Goal: Transaction & Acquisition: Purchase product/service

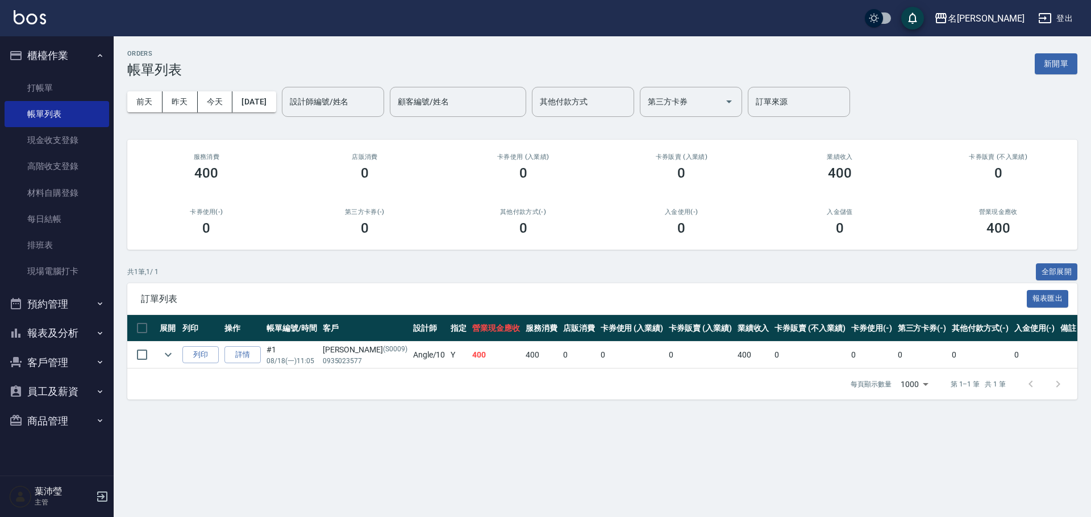
click at [64, 78] on link "打帳單" at bounding box center [57, 88] width 105 height 26
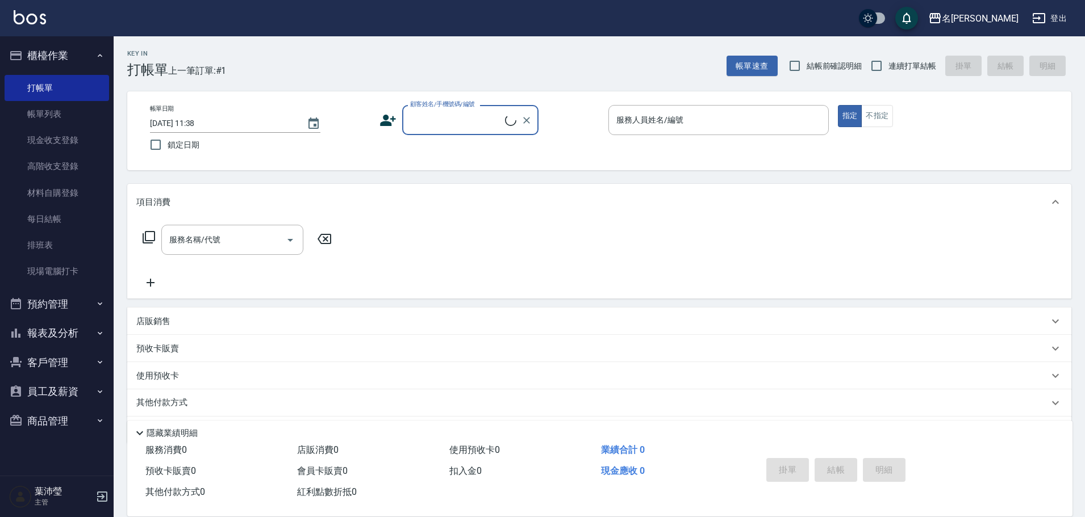
click at [446, 131] on div "顧客姓名/手機號碼/編號" at bounding box center [470, 120] width 136 height 30
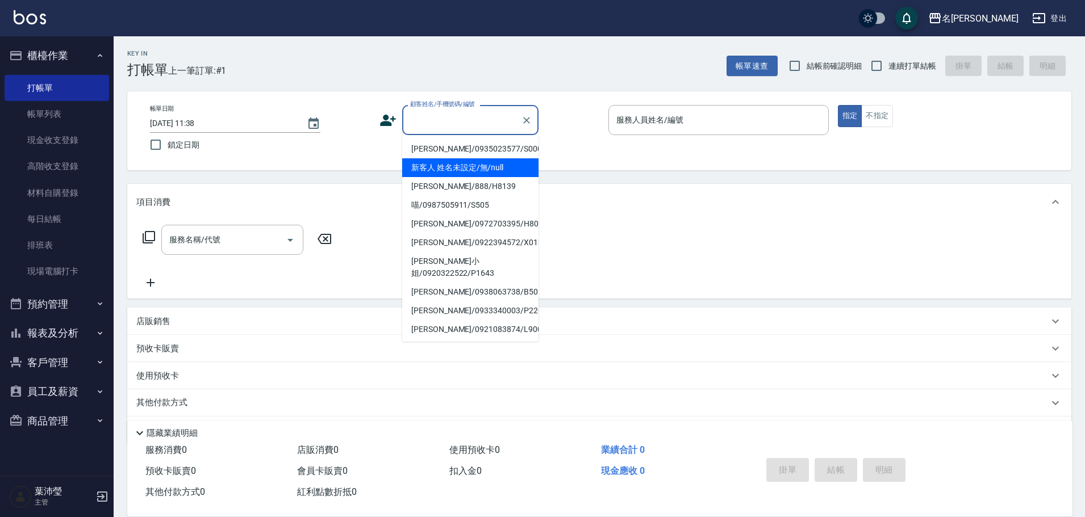
click at [500, 160] on li "新客人 姓名未設定/無/null" at bounding box center [470, 167] width 136 height 19
type input "新客人 姓名未設定/無/null"
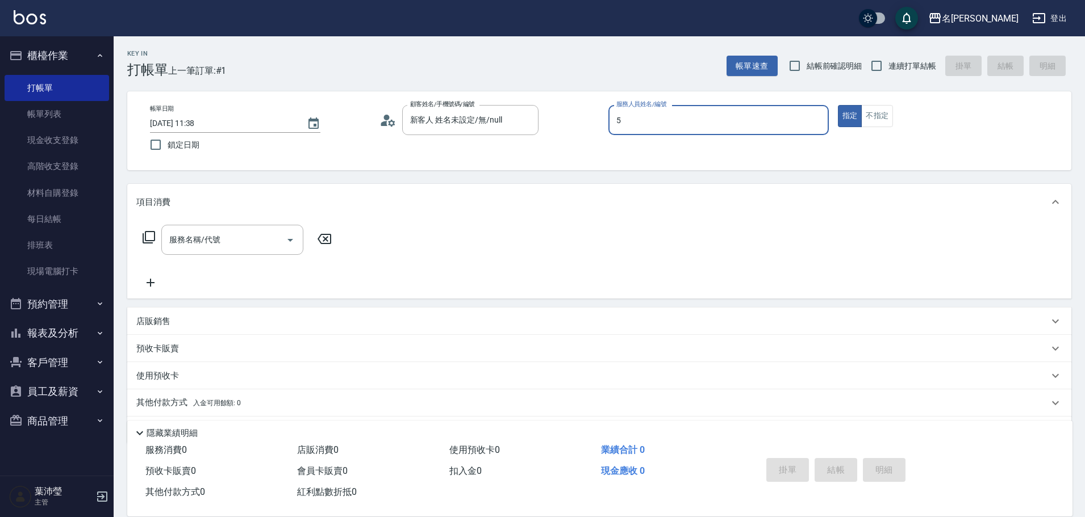
type input "Bella-5"
type button "true"
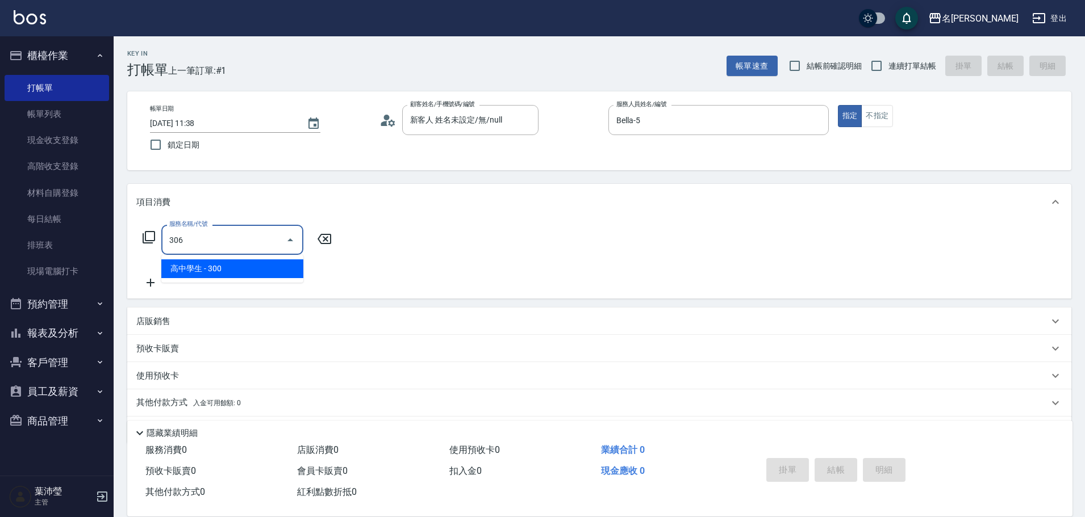
type input "高中學生(306)"
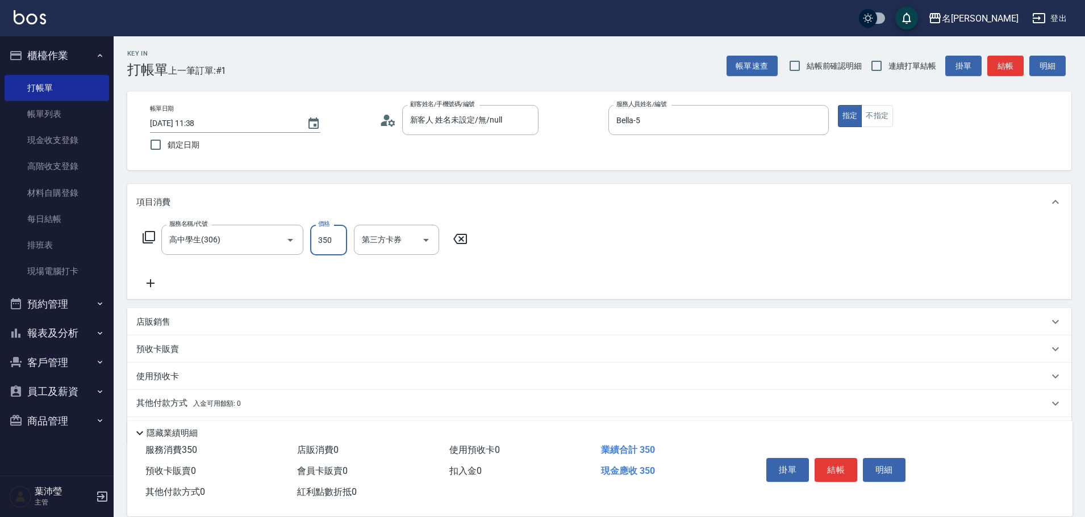
type input "350"
click at [887, 119] on button "不指定" at bounding box center [877, 116] width 32 height 22
click at [1018, 63] on button "結帳" at bounding box center [1005, 66] width 36 height 21
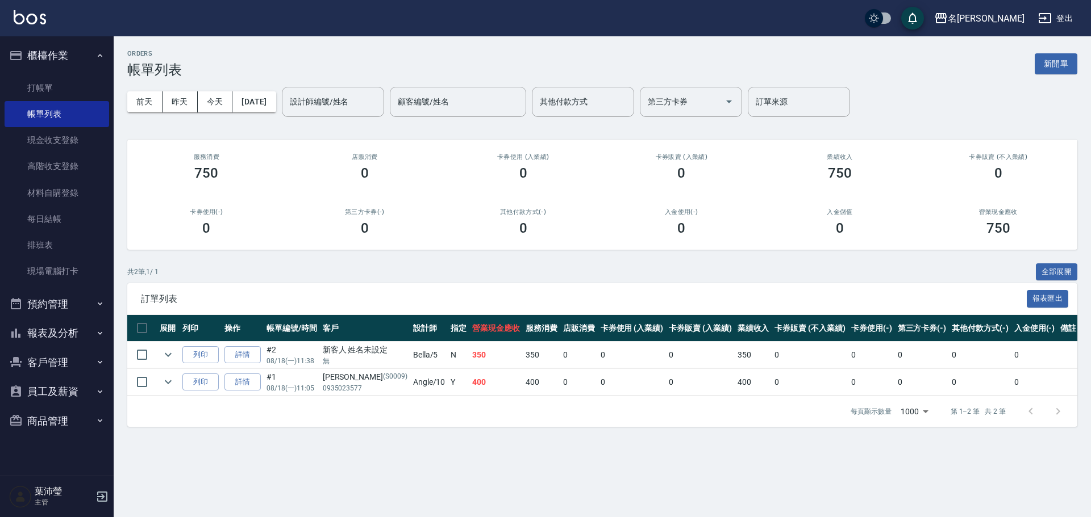
click at [1018, 64] on div "ORDERS 帳單列表 新開單" at bounding box center [602, 64] width 950 height 28
click at [76, 92] on link "打帳單" at bounding box center [57, 88] width 105 height 26
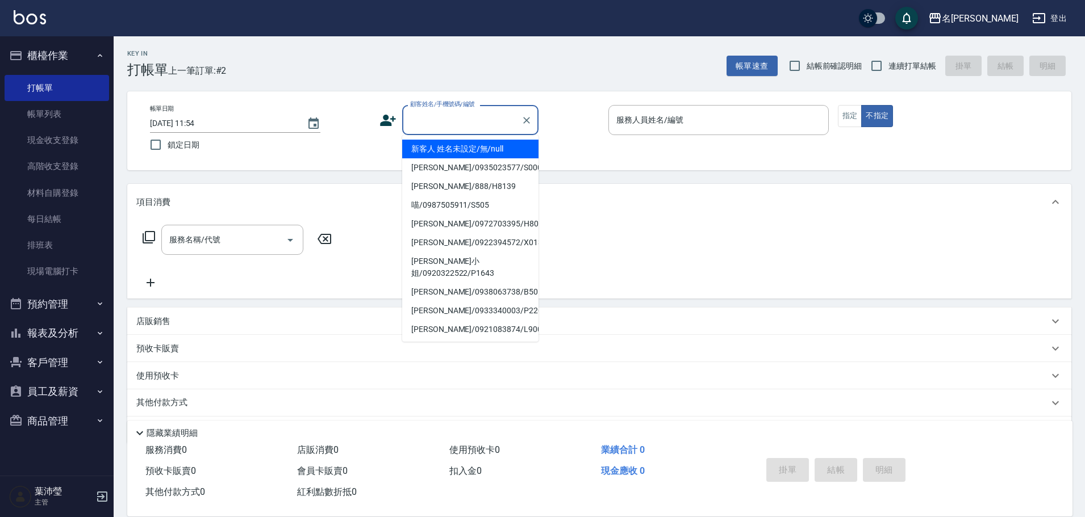
drag, startPoint x: 485, startPoint y: 121, endPoint x: 471, endPoint y: 117, distance: 14.7
click at [484, 121] on input "顧客姓名/手機號碼/編號" at bounding box center [461, 120] width 109 height 20
drag, startPoint x: 487, startPoint y: 143, endPoint x: 488, endPoint y: 149, distance: 6.3
click at [488, 143] on li "新客人 姓名未設定/無/null" at bounding box center [470, 149] width 136 height 19
type input "新客人 姓名未設定/無/null"
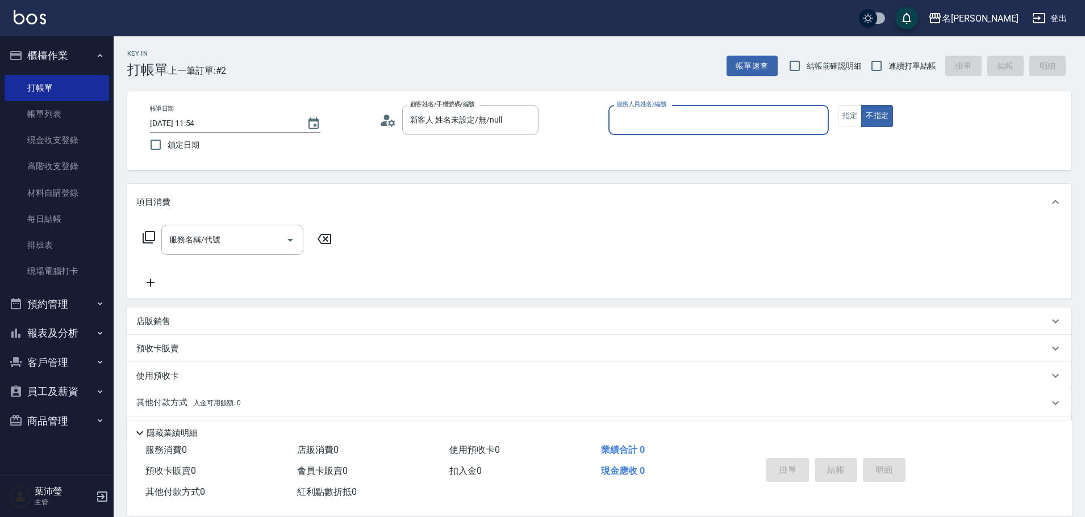
click at [674, 121] on input "服務人員姓名/編號" at bounding box center [718, 120] width 210 height 20
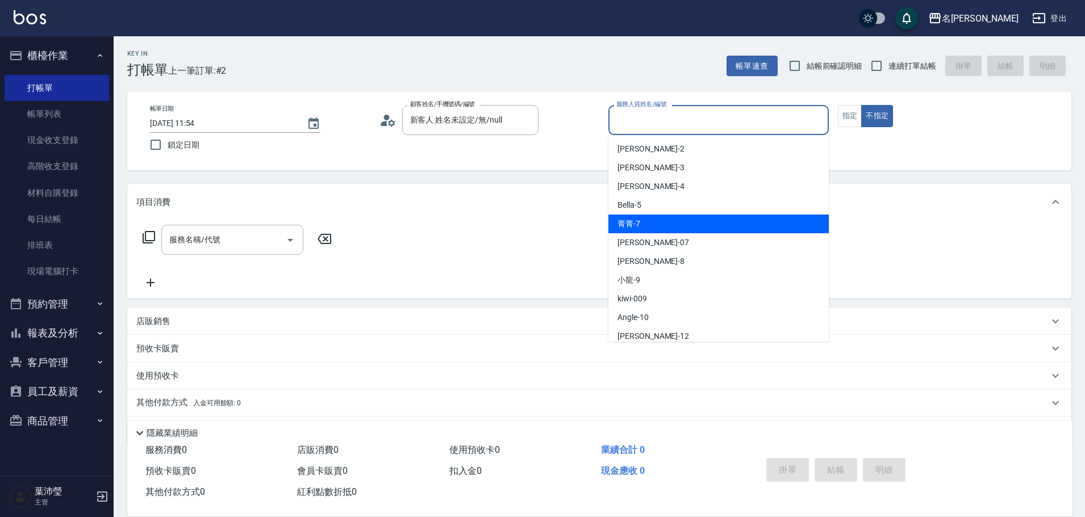
click at [647, 229] on div "菁菁 -7" at bounding box center [718, 224] width 220 height 19
type input "菁菁-7"
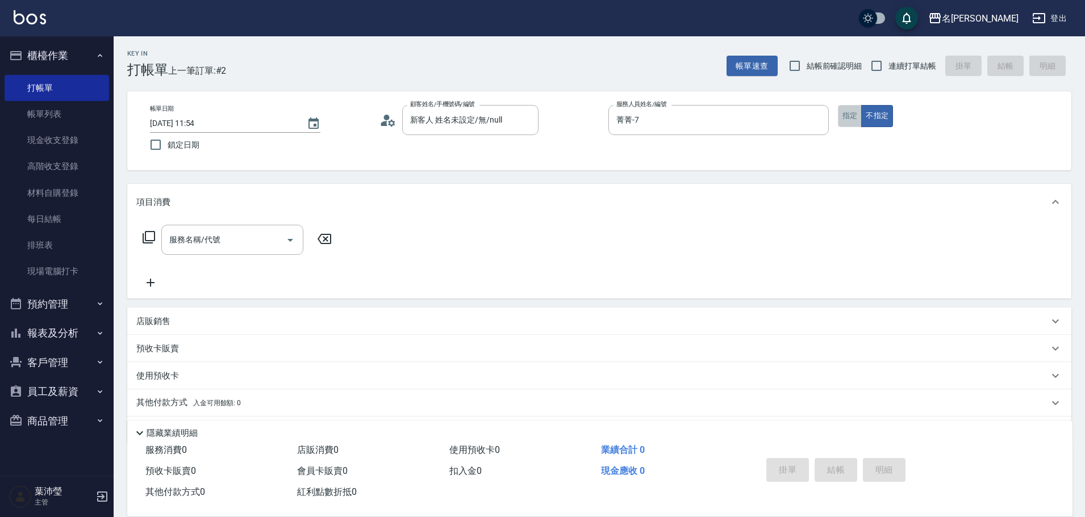
click at [845, 119] on button "指定" at bounding box center [850, 116] width 24 height 22
click at [153, 237] on icon at bounding box center [149, 238] width 14 height 14
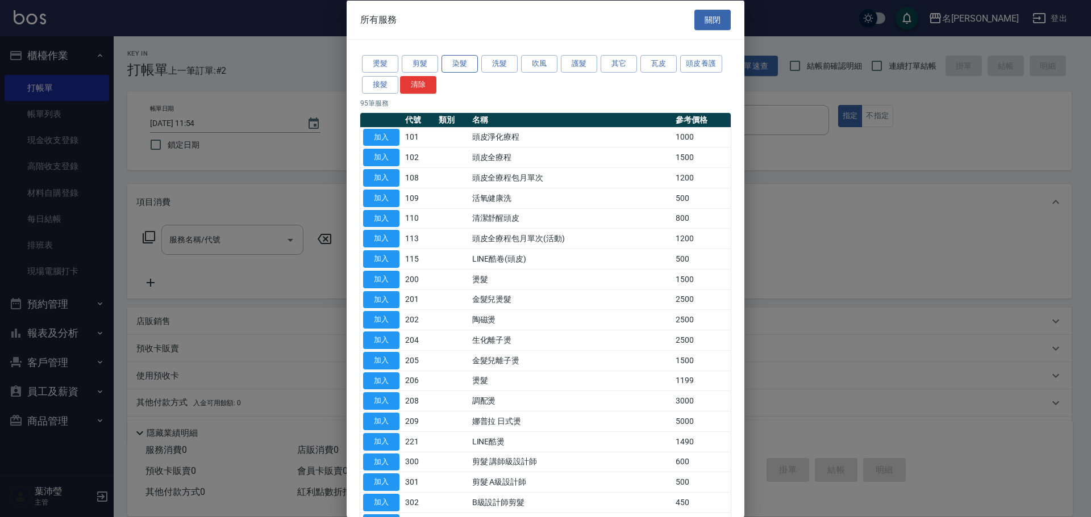
click at [453, 63] on button "染髮" at bounding box center [459, 64] width 36 height 18
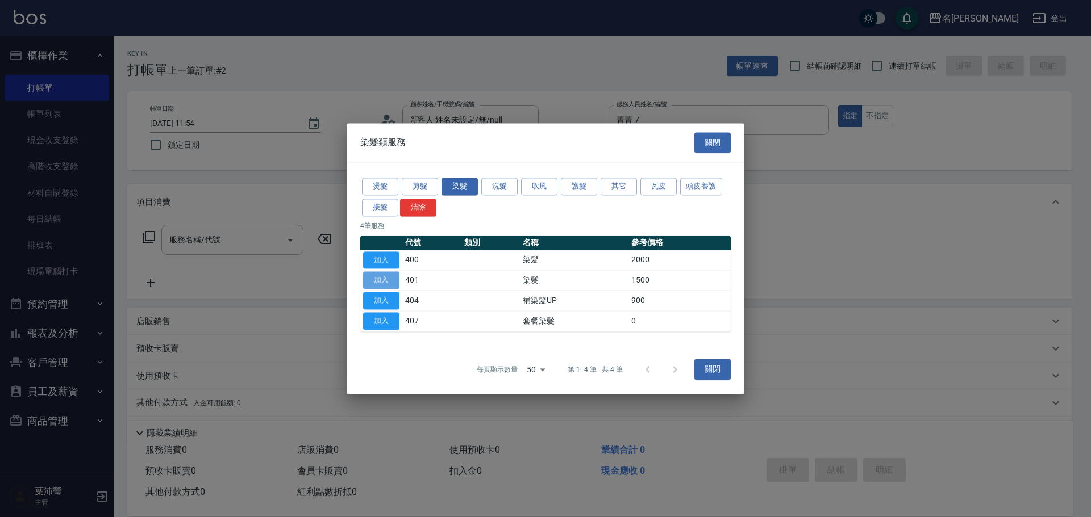
click at [385, 285] on button "加入" at bounding box center [381, 281] width 36 height 18
type input "染髮(401)"
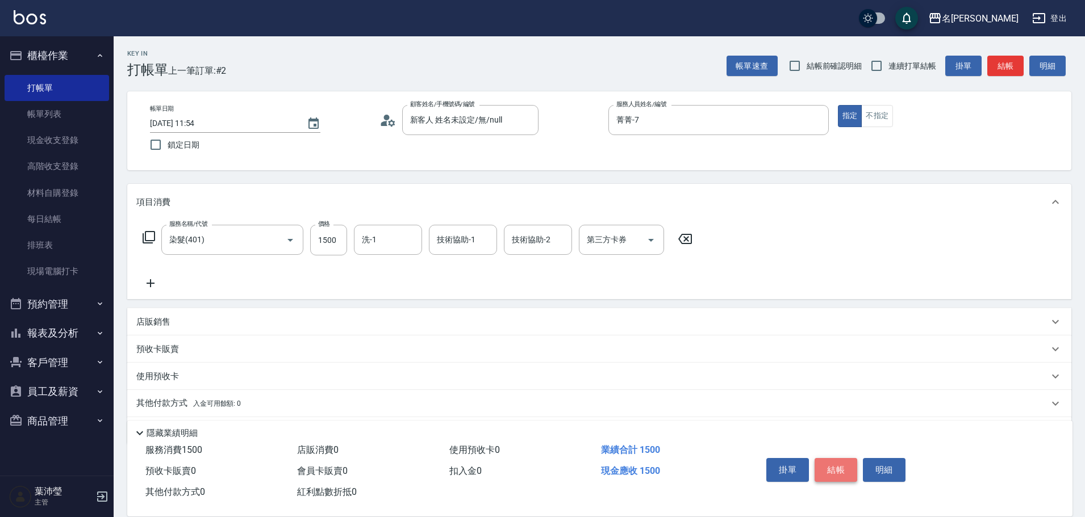
click at [845, 467] on button "結帳" at bounding box center [836, 470] width 43 height 24
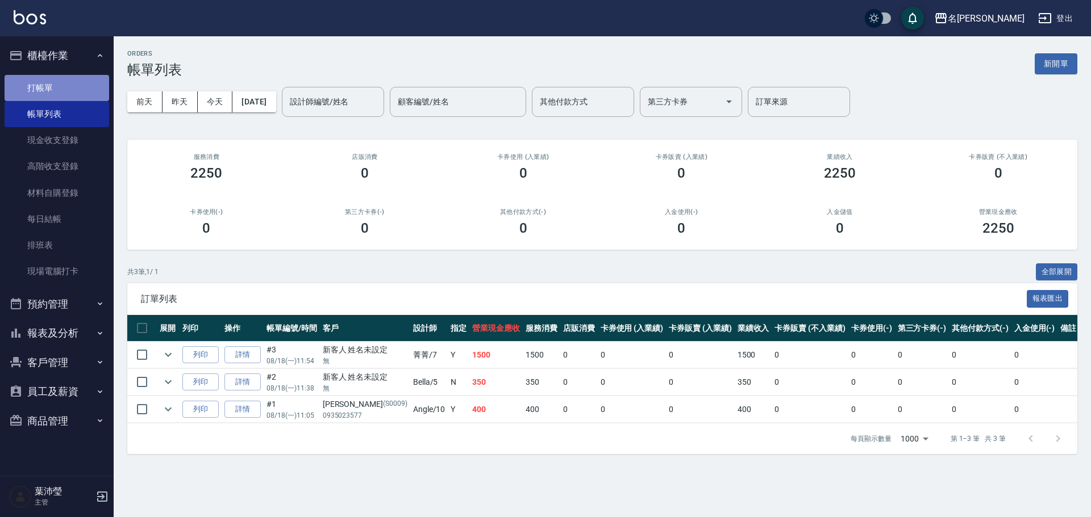
click at [59, 95] on link "打帳單" at bounding box center [57, 88] width 105 height 26
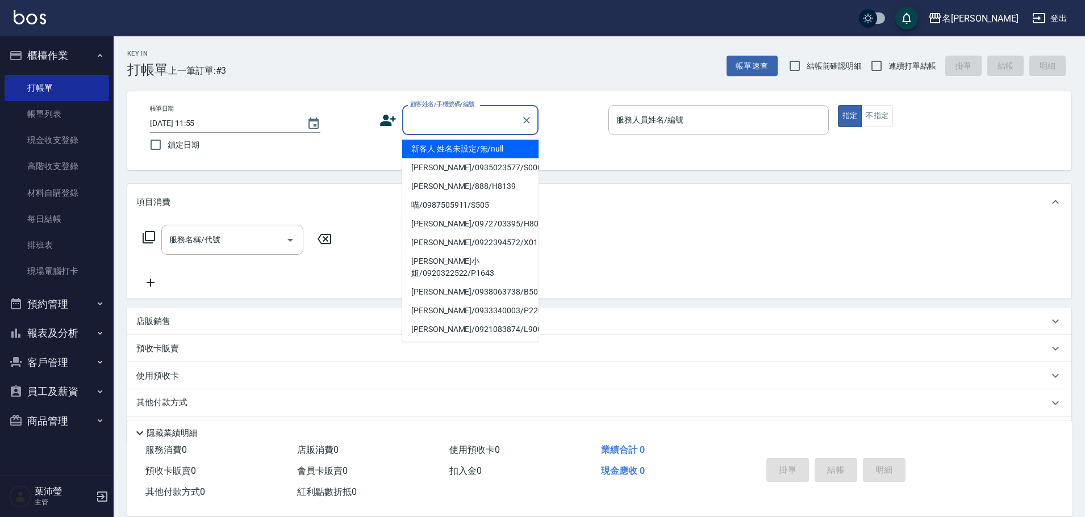
click at [430, 126] on input "顧客姓名/手機號碼/編號" at bounding box center [461, 120] width 109 height 20
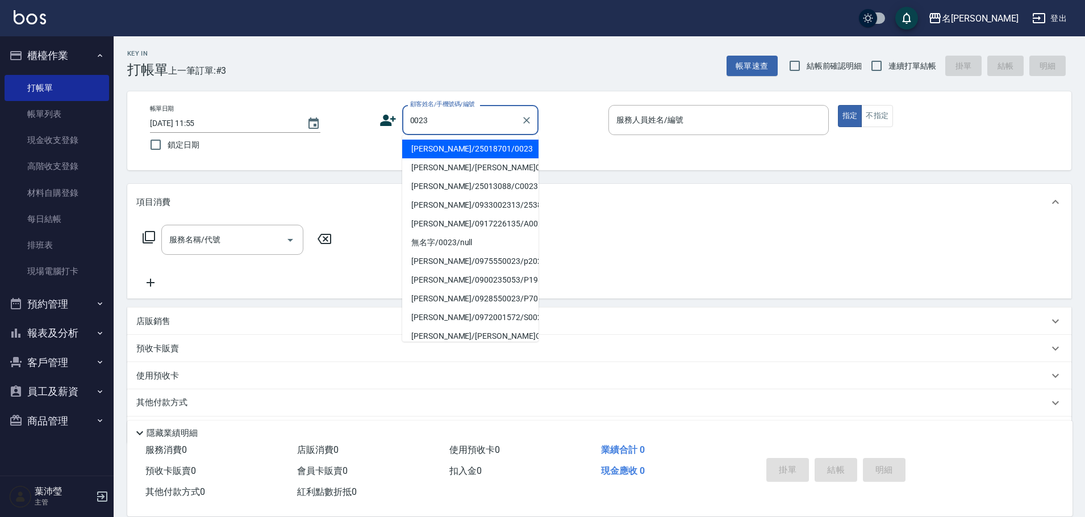
click at [483, 147] on li "[PERSON_NAME]/25018701/0023" at bounding box center [470, 149] width 136 height 19
type input "[PERSON_NAME]/25018701/0023"
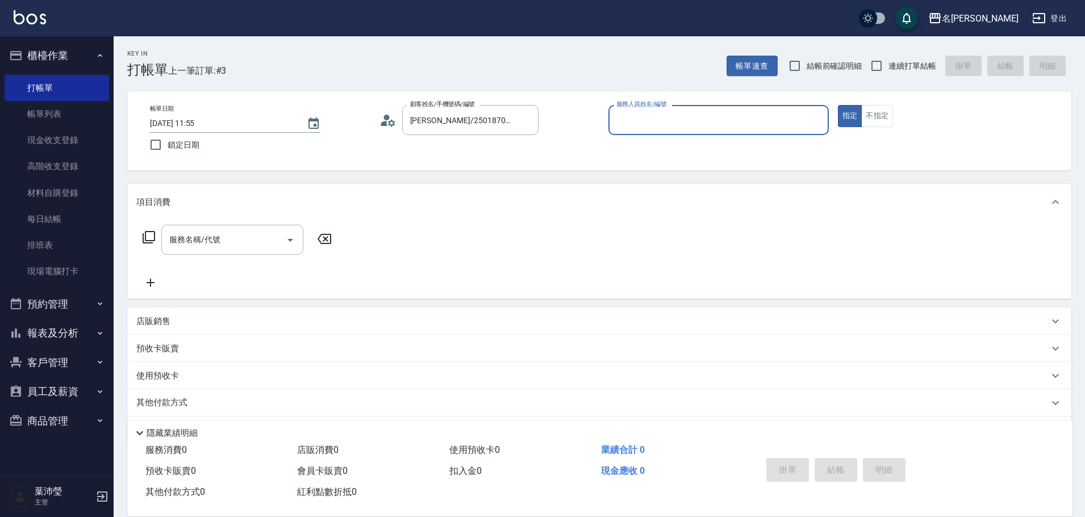
type input "敏卉-2"
click at [148, 240] on icon at bounding box center [149, 238] width 14 height 14
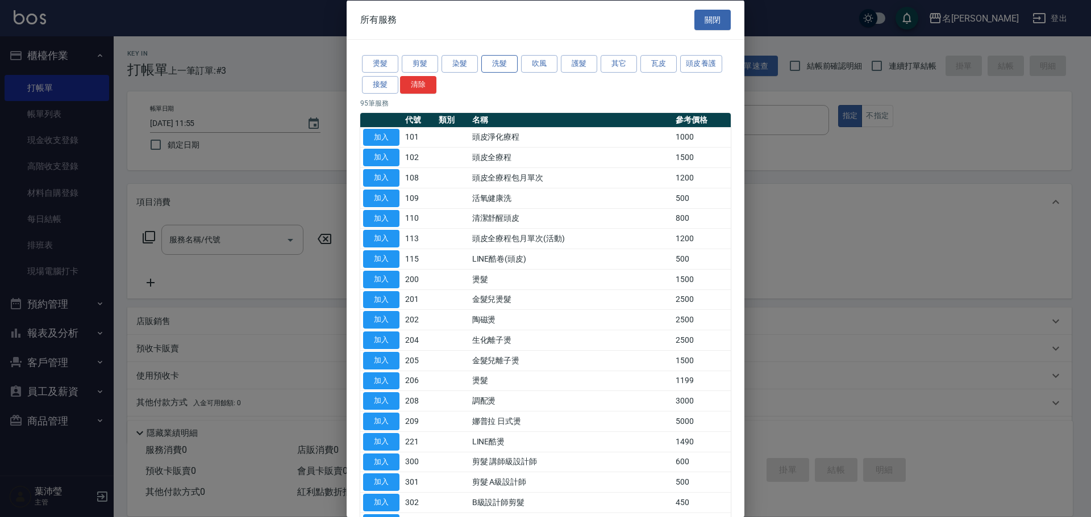
click at [493, 63] on button "洗髮" at bounding box center [499, 64] width 36 height 18
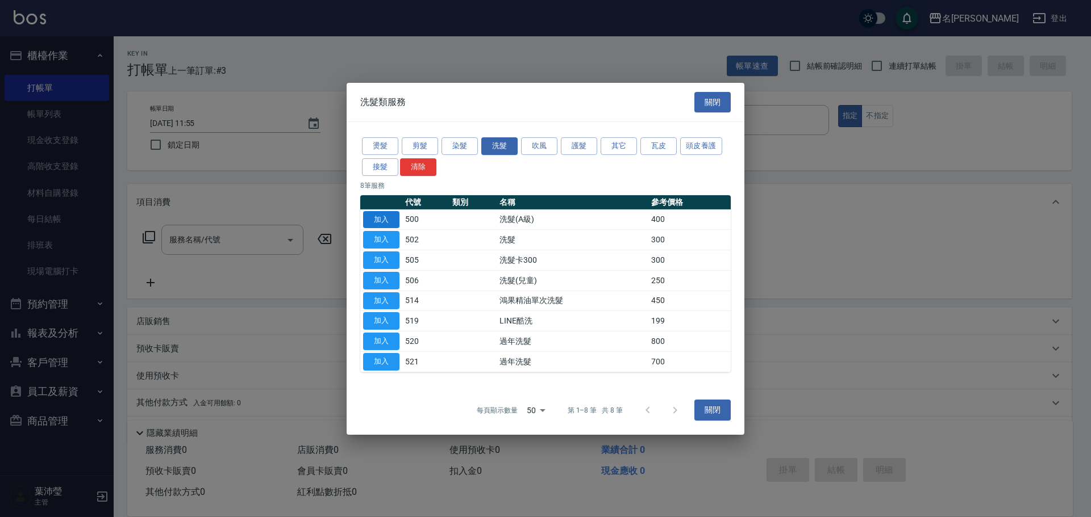
click at [383, 222] on button "加入" at bounding box center [381, 220] width 36 height 18
type input "洗髮(A級)(500)"
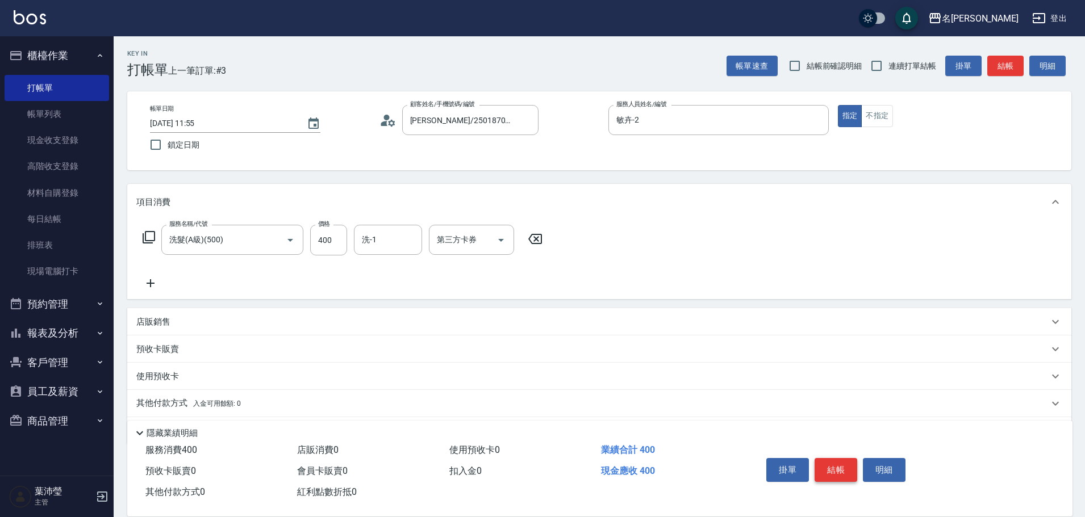
click at [835, 465] on button "結帳" at bounding box center [836, 470] width 43 height 24
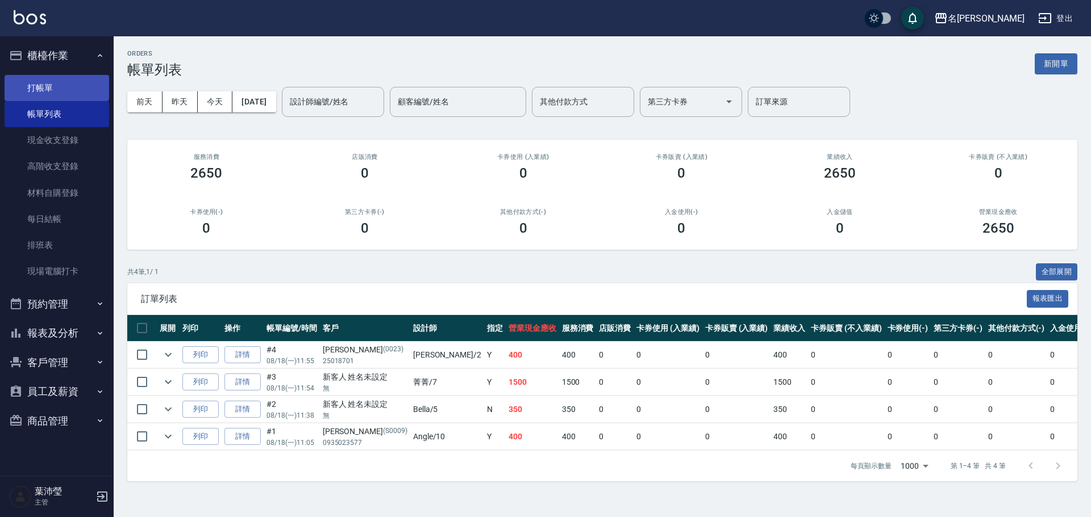
click at [77, 90] on link "打帳單" at bounding box center [57, 88] width 105 height 26
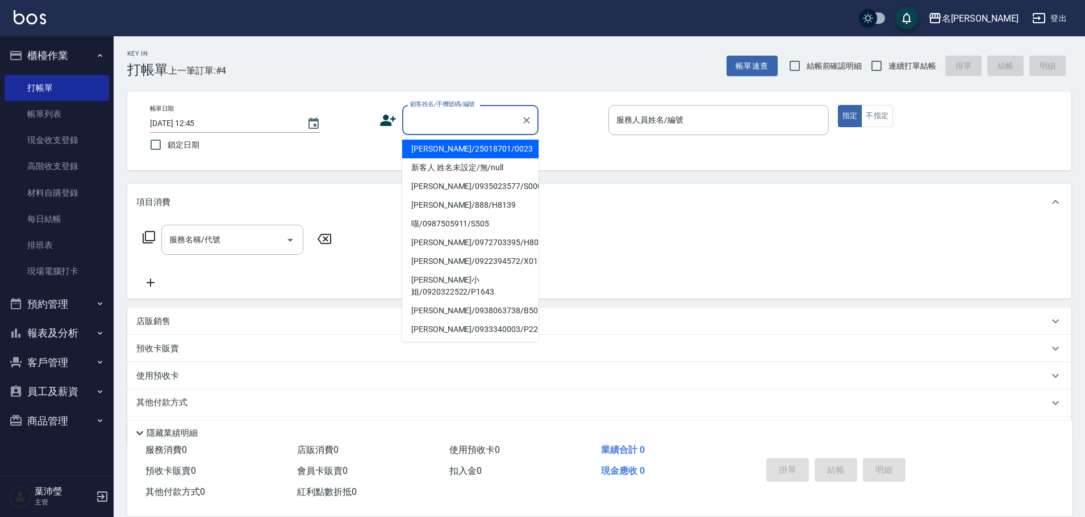
click at [478, 124] on input "顧客姓名/手機號碼/編號" at bounding box center [461, 120] width 109 height 20
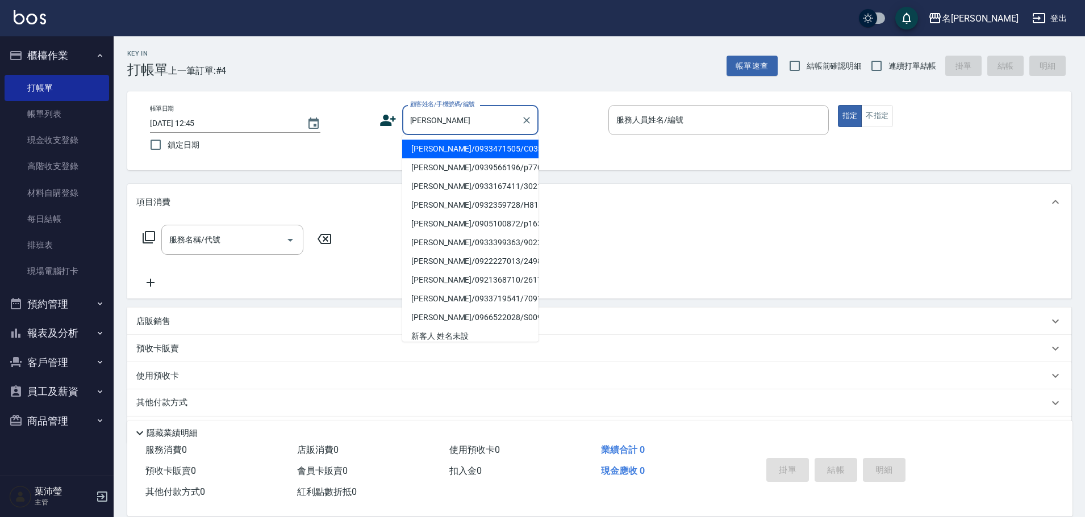
click at [469, 151] on li "[PERSON_NAME]/0933471505/C0336" at bounding box center [470, 149] width 136 height 19
type input "[PERSON_NAME]/0933471505/C0336"
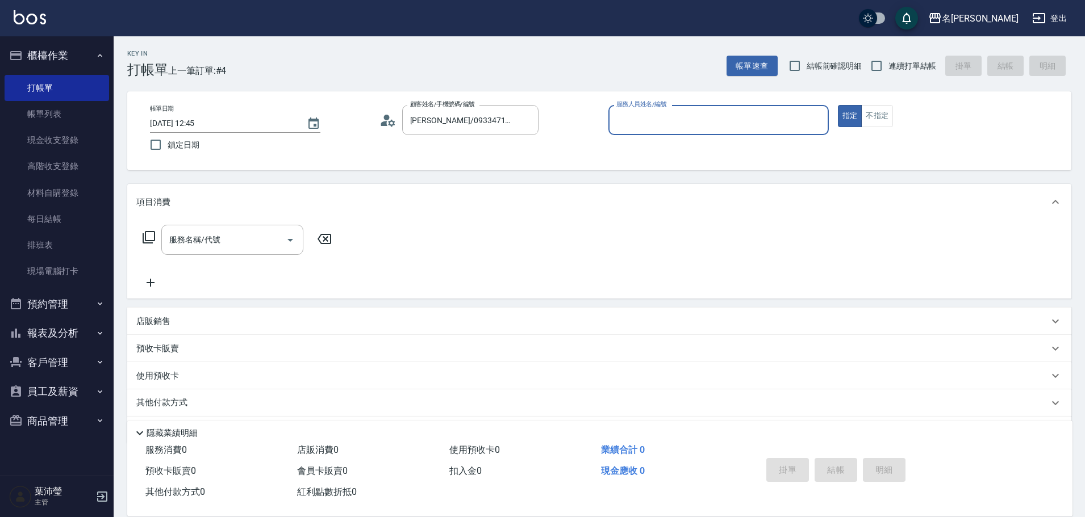
type input "敏卉-2"
click at [145, 237] on icon at bounding box center [149, 237] width 12 height 12
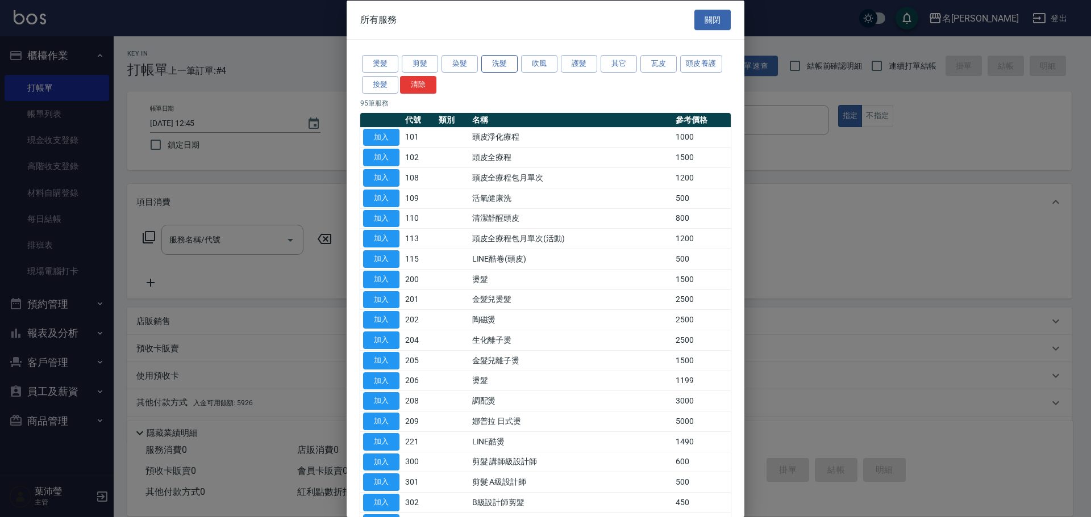
click at [495, 62] on button "洗髮" at bounding box center [499, 64] width 36 height 18
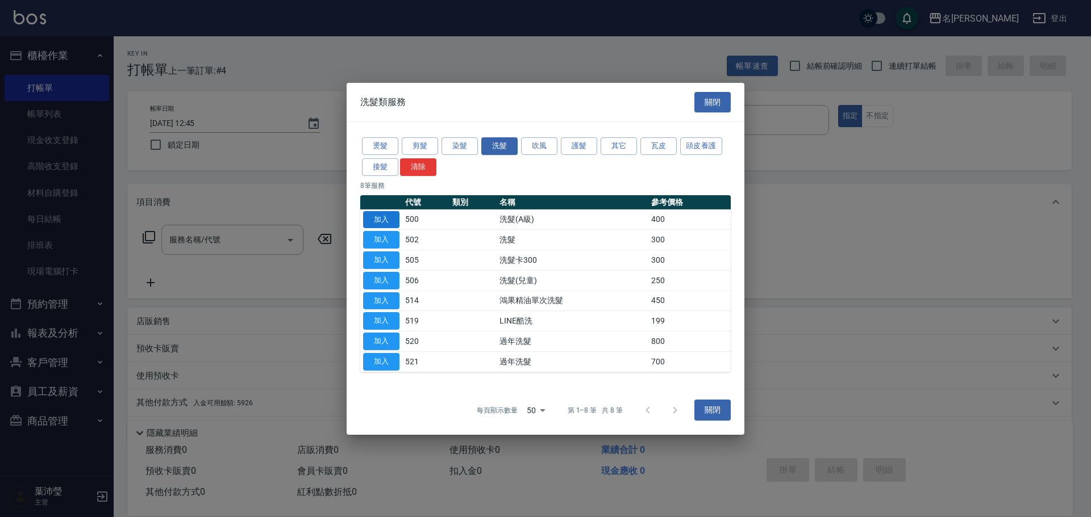
click at [390, 218] on button "加入" at bounding box center [381, 220] width 36 height 18
type input "洗髮(A級)(500)"
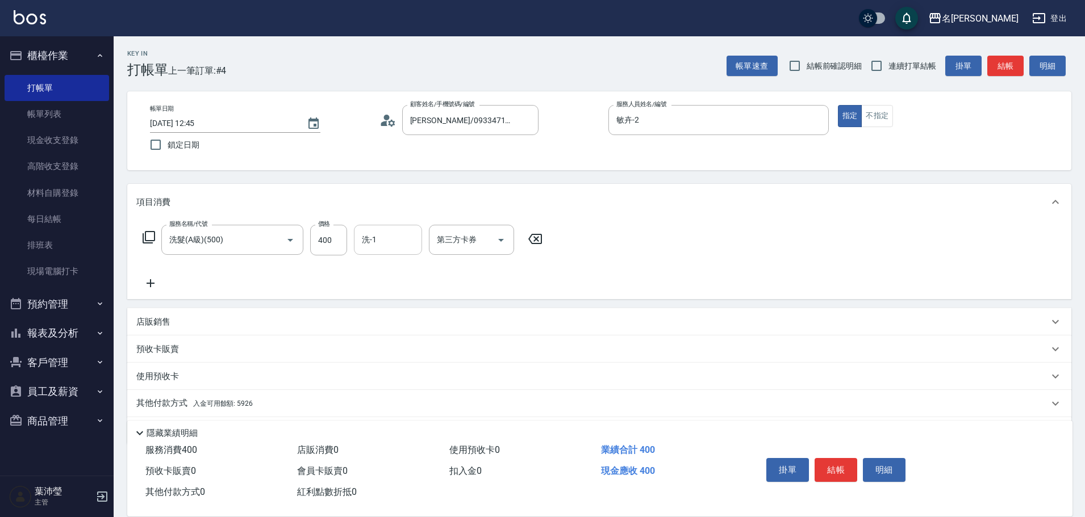
click at [390, 245] on input "洗-1" at bounding box center [388, 240] width 58 height 20
click at [389, 265] on div "Bella -5" at bounding box center [388, 269] width 68 height 19
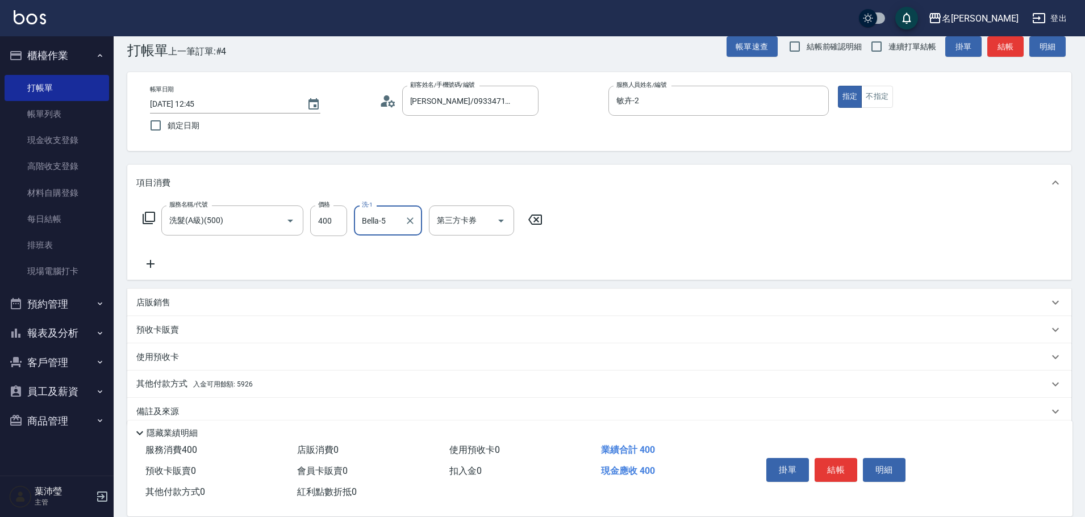
scroll to position [36, 0]
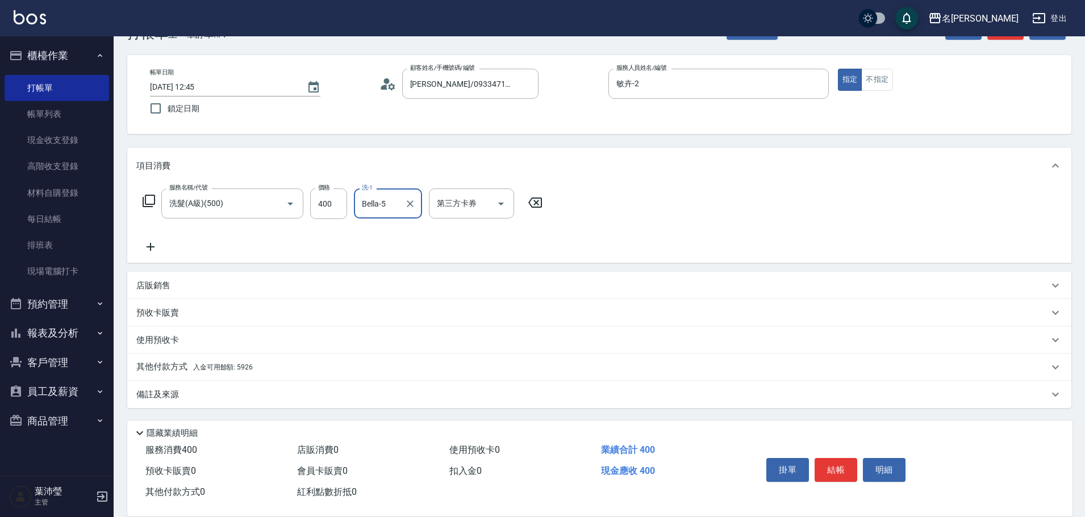
type input "Bella-5"
click at [177, 359] on div "其他付款方式 入金可用餘額: 5926" at bounding box center [599, 367] width 944 height 27
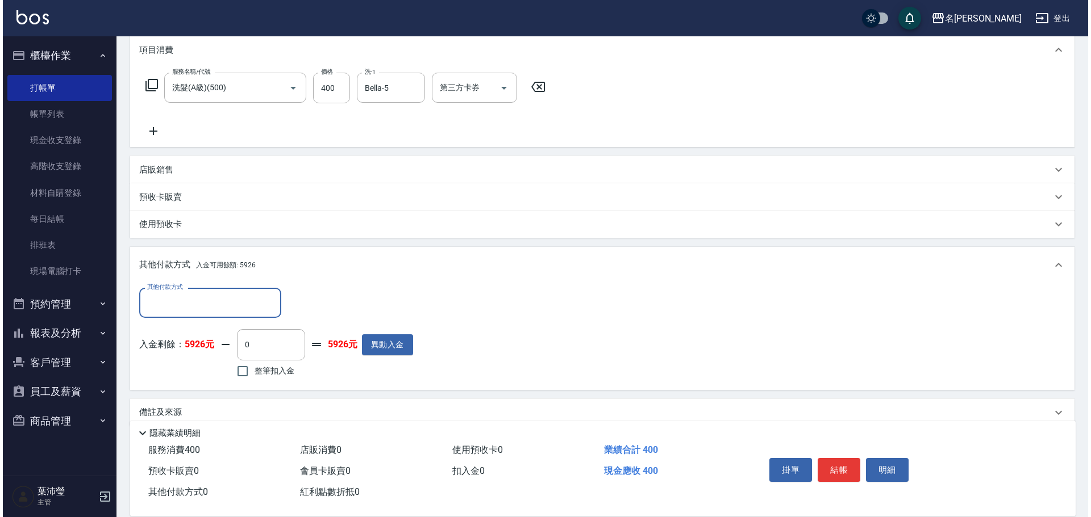
scroll to position [170, 0]
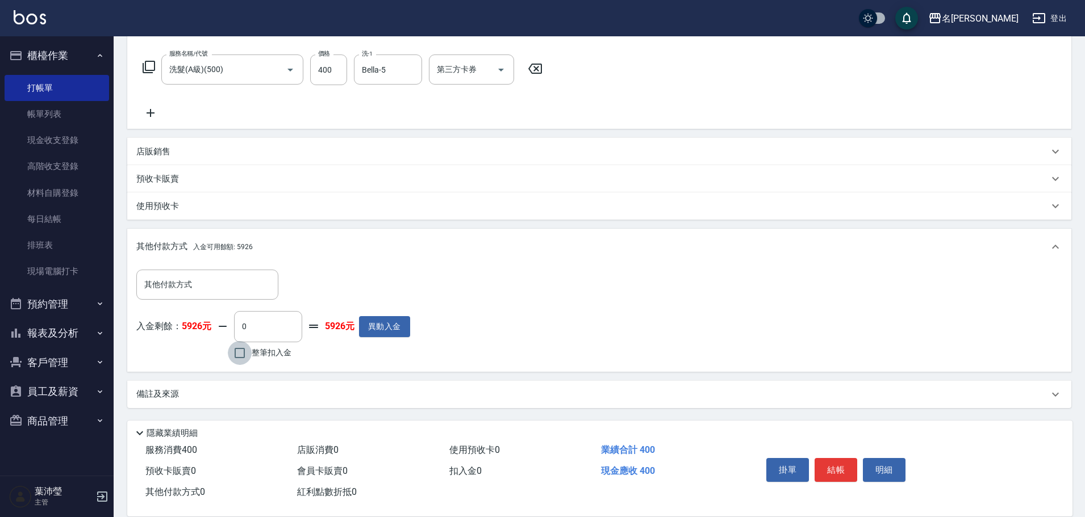
click at [238, 354] on input "整筆扣入金" at bounding box center [240, 353] width 24 height 24
checkbox input "true"
type input "400"
click at [887, 465] on button "明細" at bounding box center [884, 470] width 43 height 24
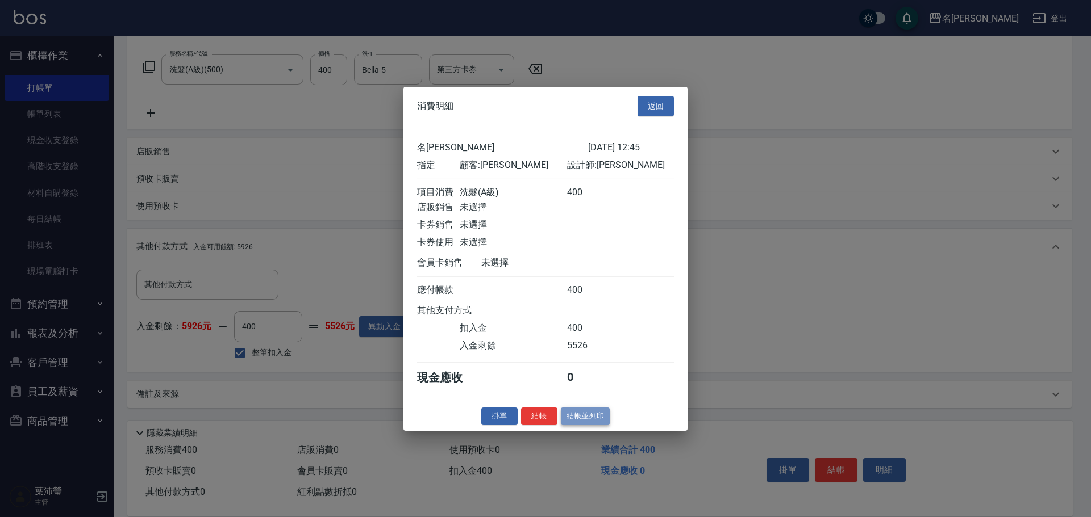
click at [580, 423] on button "結帳並列印" at bounding box center [585, 417] width 49 height 18
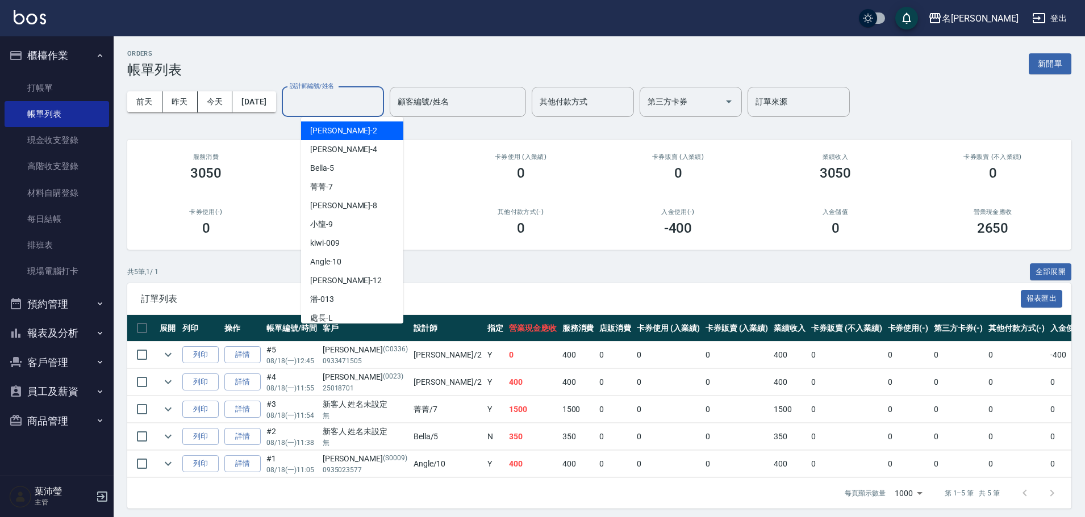
click at [340, 107] on input "設計師編號/姓名" at bounding box center [333, 102] width 92 height 20
click at [350, 128] on div "敏卉 -2" at bounding box center [352, 131] width 102 height 19
type input "敏卉-2"
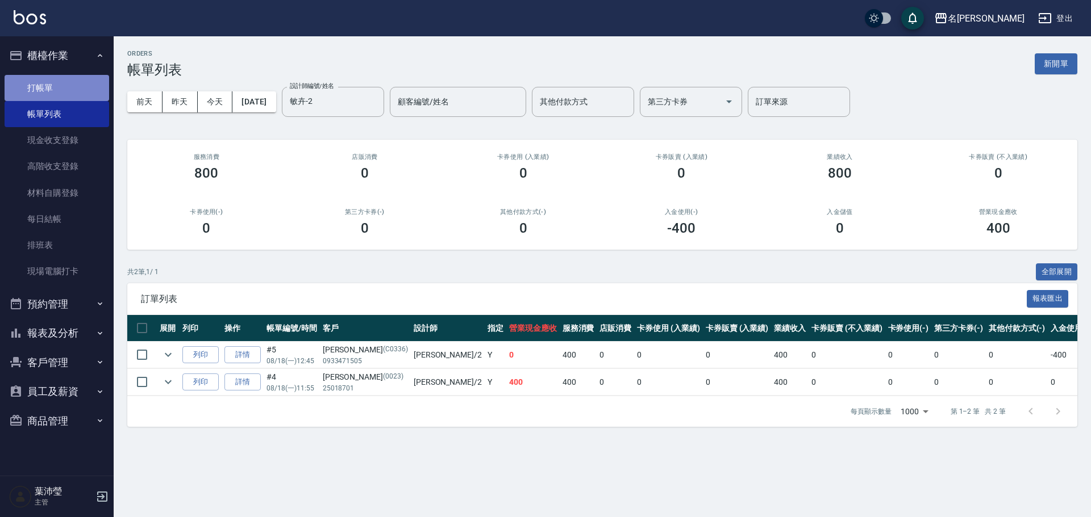
click at [65, 85] on link "打帳單" at bounding box center [57, 88] width 105 height 26
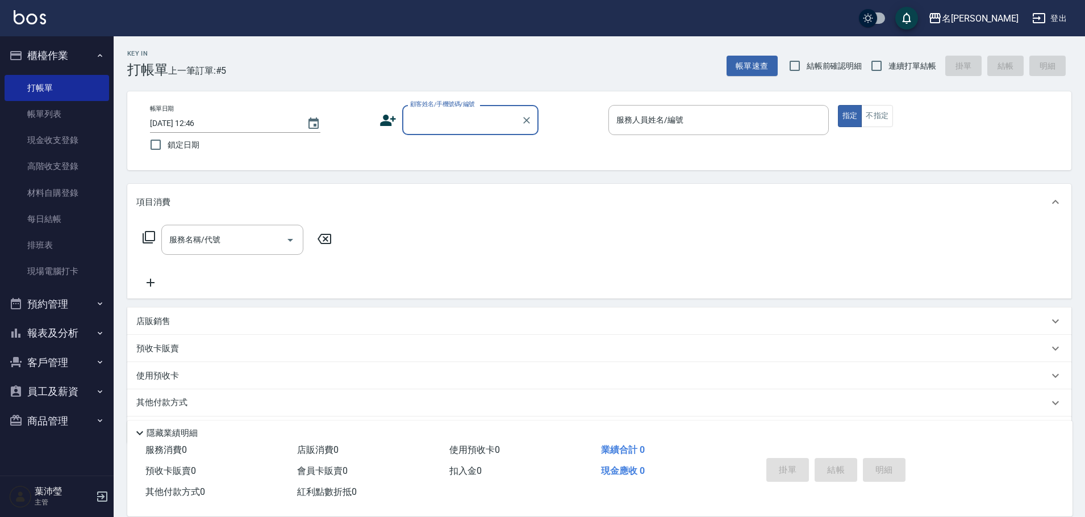
click at [444, 118] on input "顧客姓名/手機號碼/編號" at bounding box center [461, 120] width 109 height 20
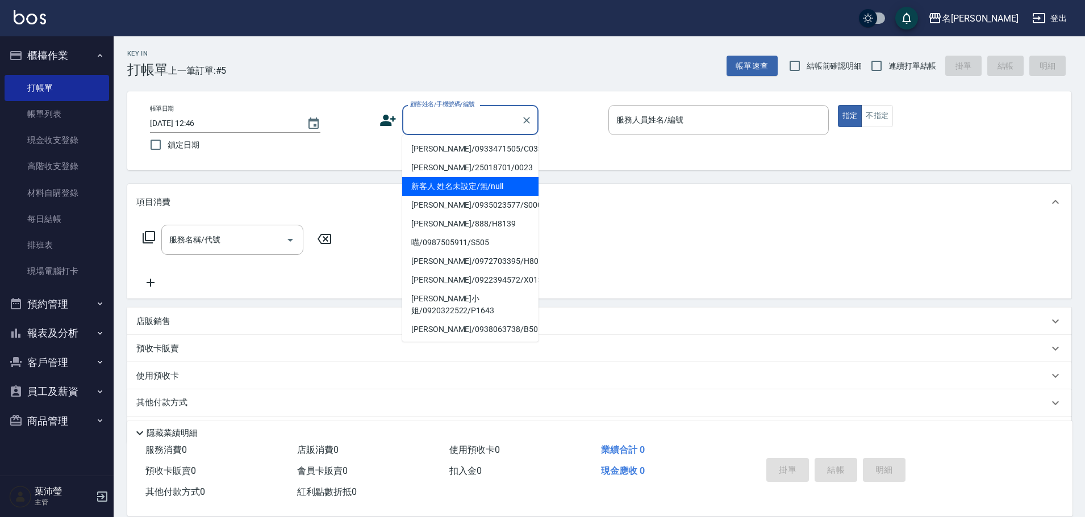
click at [448, 182] on li "新客人 姓名未設定/無/null" at bounding box center [470, 186] width 136 height 19
type input "新客人 姓名未設定/無/null"
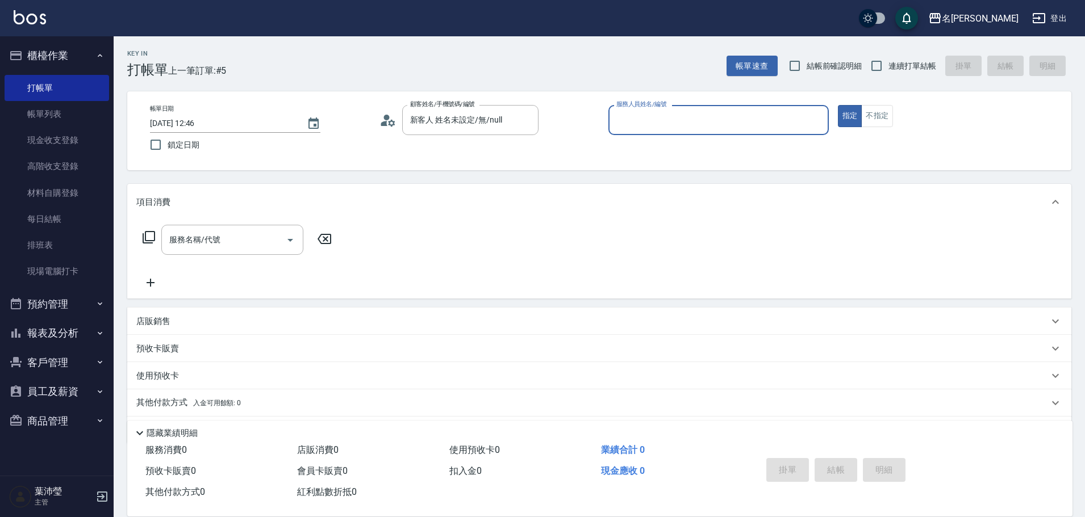
click at [729, 101] on div "帳單日期 [DATE] 12:46 鎖定日期 顧客姓名/手機號碼/編號 新客人 姓名未設定/無/null 顧客姓名/手機號碼/編號 服務人員姓名/編號 服務人…" at bounding box center [599, 130] width 944 height 79
click at [721, 122] on input "服務人員姓名/編號" at bounding box center [718, 120] width 210 height 20
type input "Angle-10"
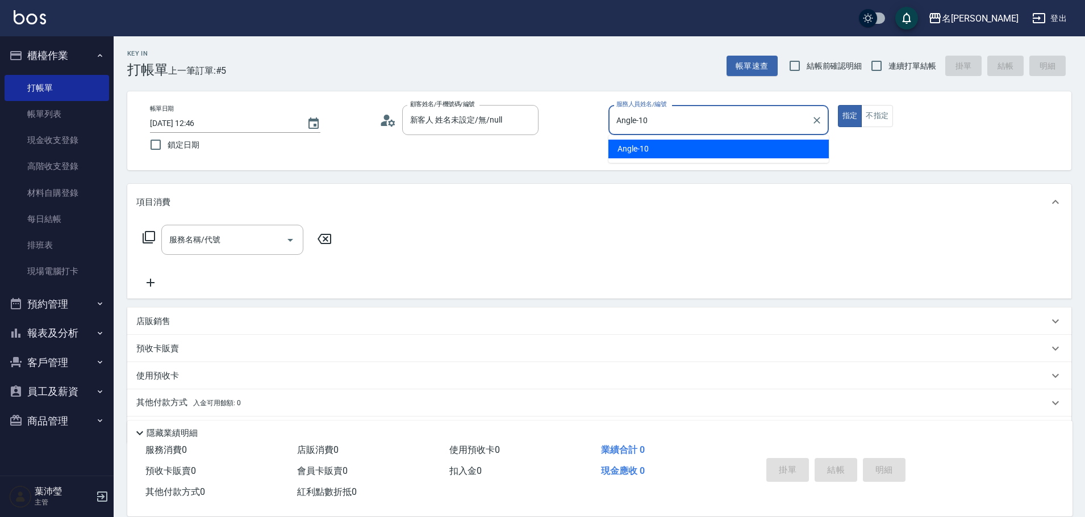
type button "true"
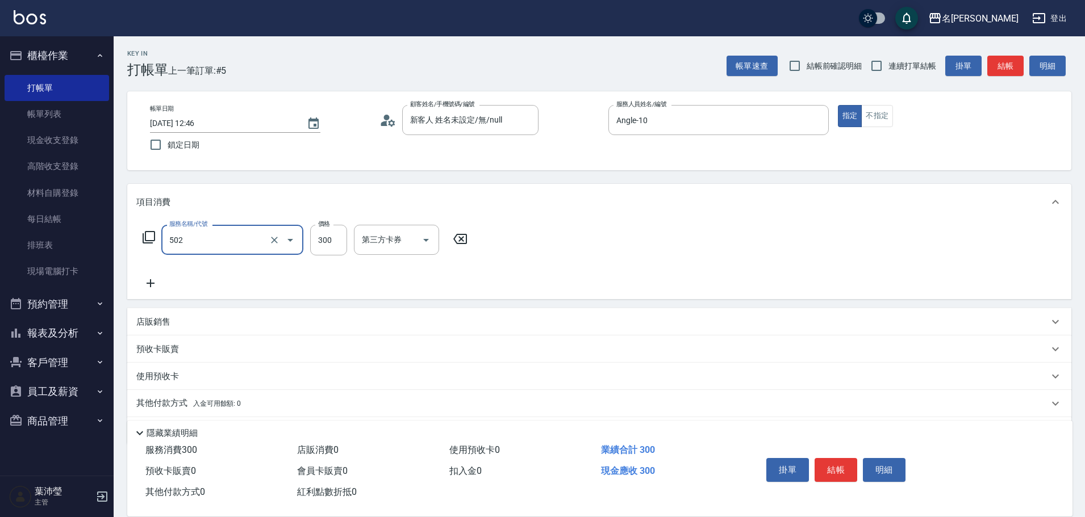
type input "洗髮(502)"
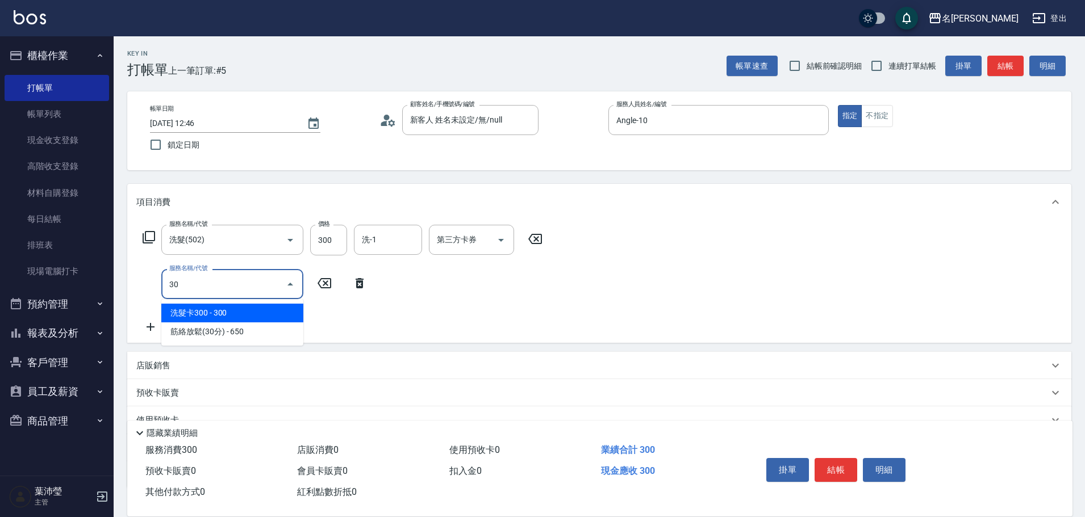
type input "305"
